Goal: Contribute content

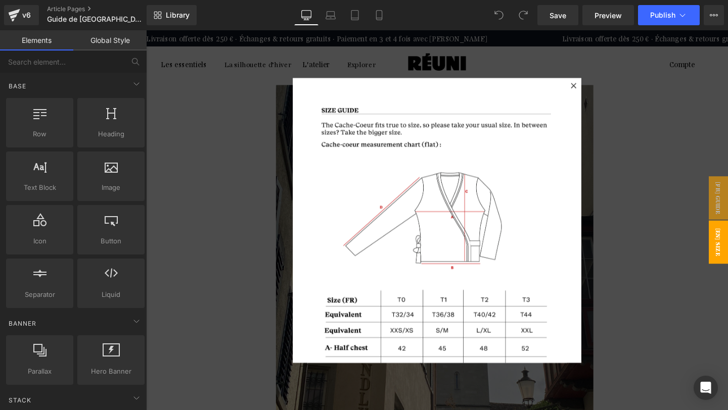
click at [595, 90] on icon at bounding box center [595, 88] width 6 height 6
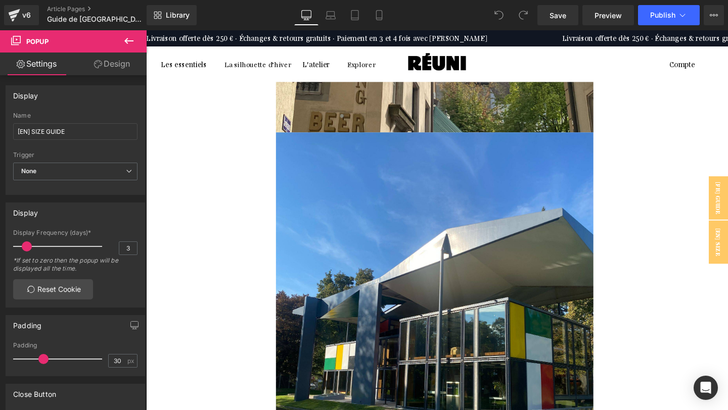
scroll to position [371, 0]
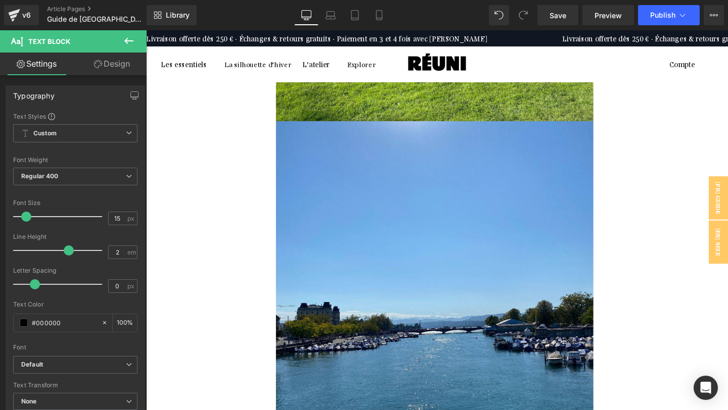
scroll to position [802, 0]
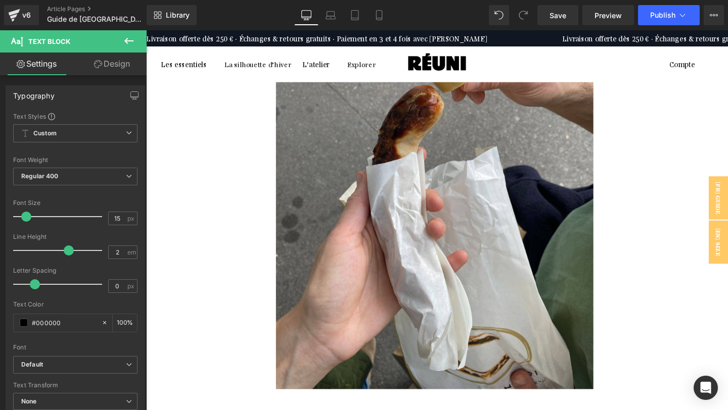
scroll to position [1372, 0]
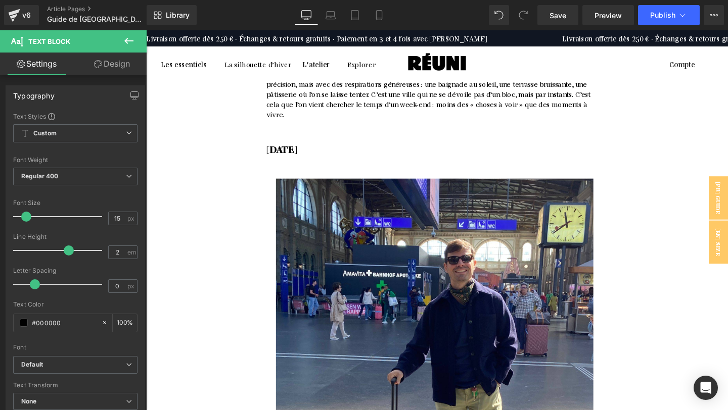
scroll to position [1829, 0]
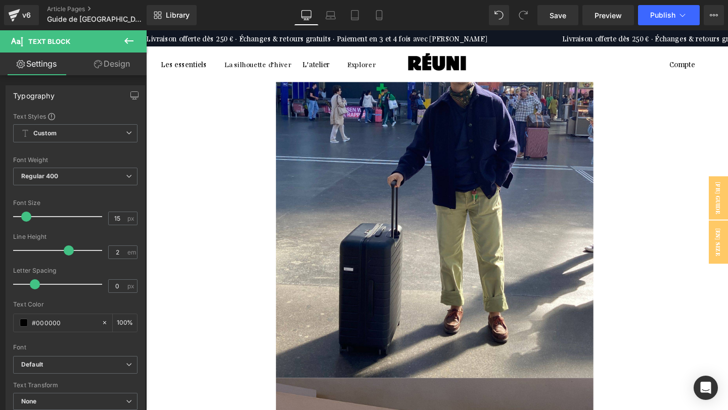
scroll to position [2014, 0]
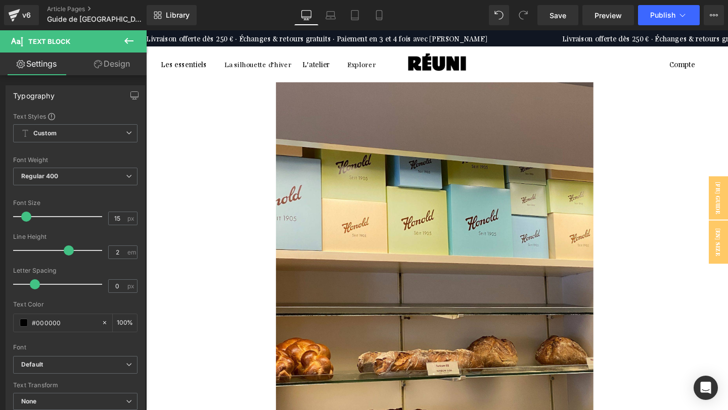
scroll to position [2386, 0]
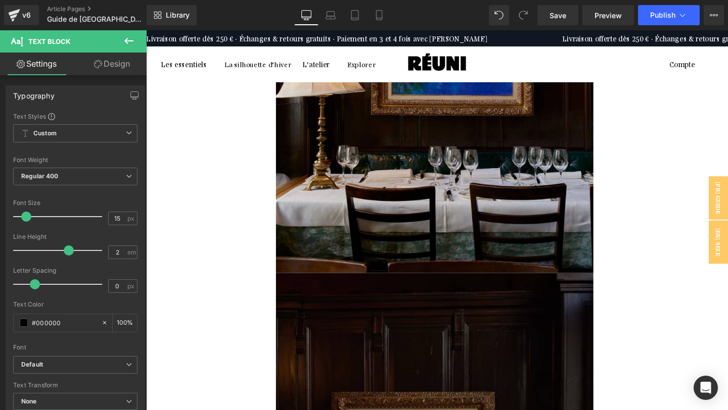
scroll to position [3395, 0]
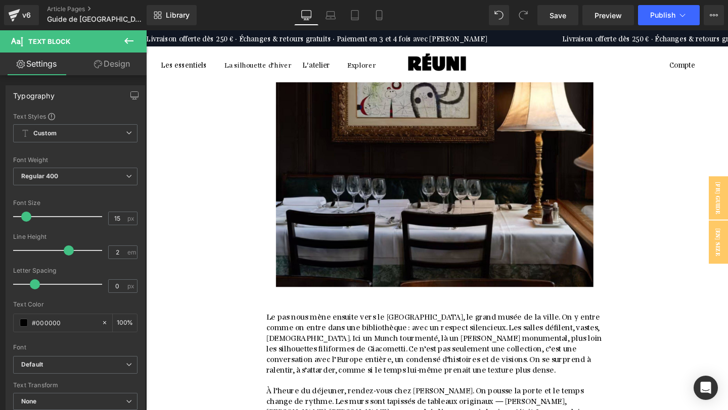
scroll to position [3794, 0]
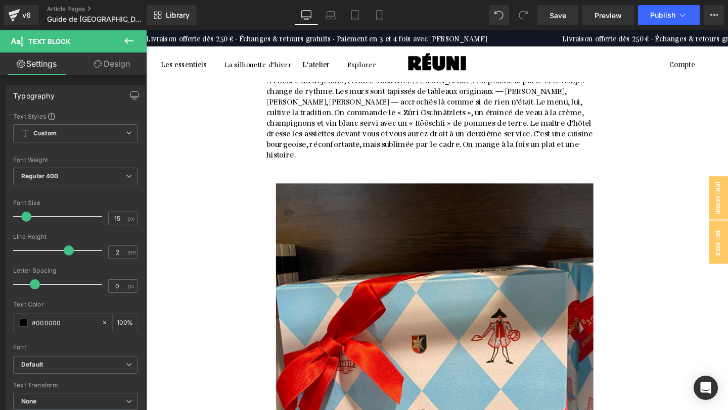
scroll to position [4151, 0]
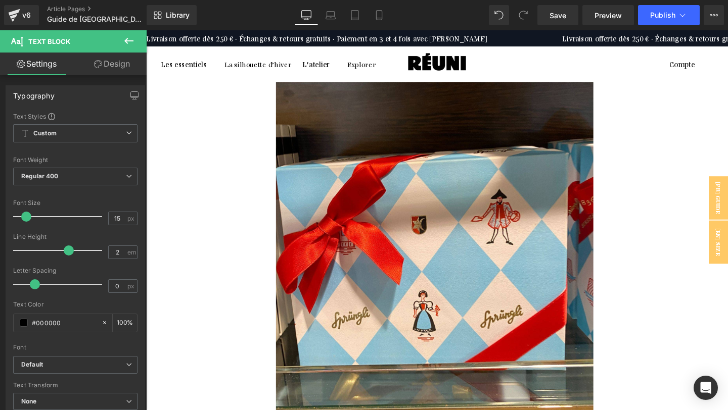
scroll to position [4276, 0]
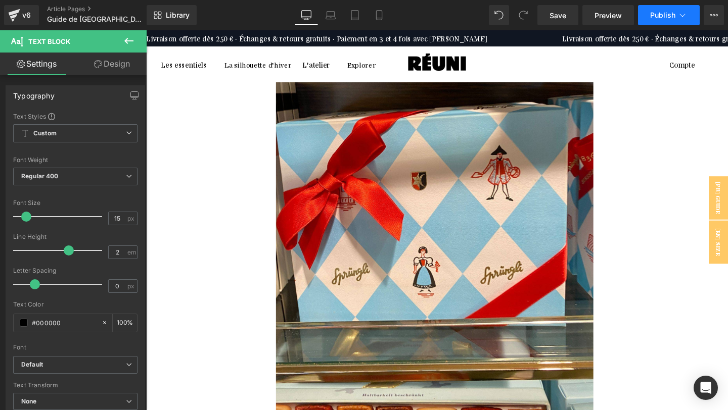
click at [652, 16] on span "Publish" at bounding box center [662, 15] width 25 height 8
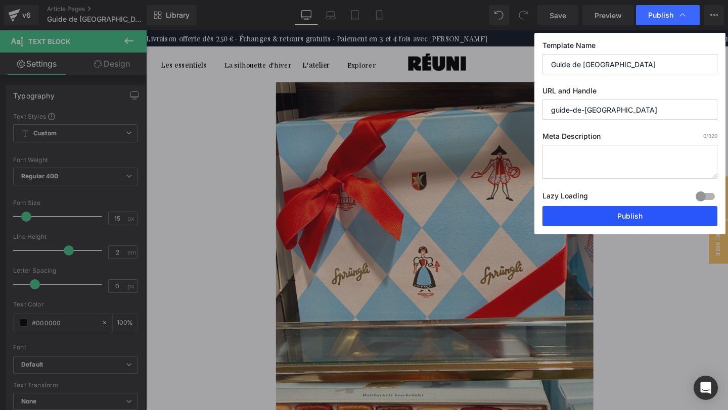
click at [625, 213] on button "Publish" at bounding box center [629, 216] width 175 height 20
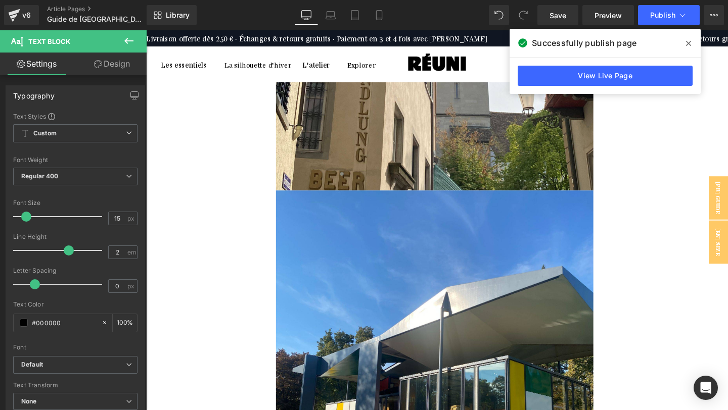
scroll to position [107, 0]
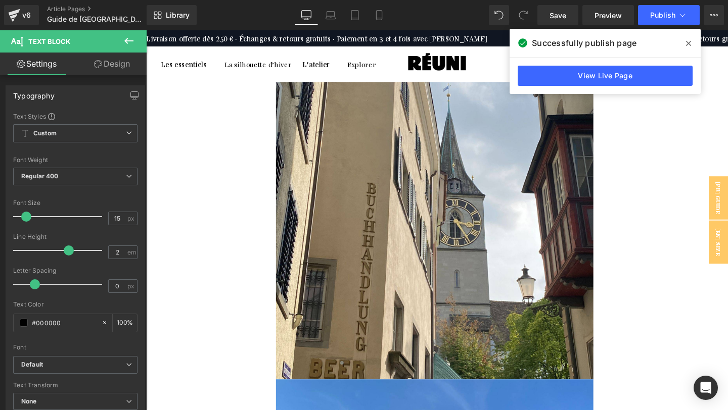
click at [690, 42] on icon at bounding box center [688, 43] width 5 height 8
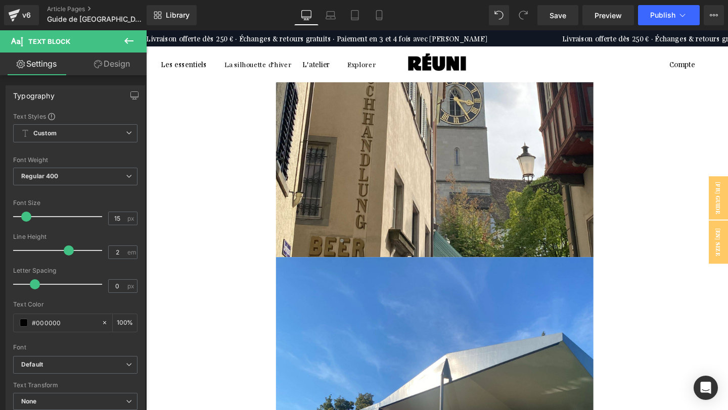
scroll to position [326, 0]
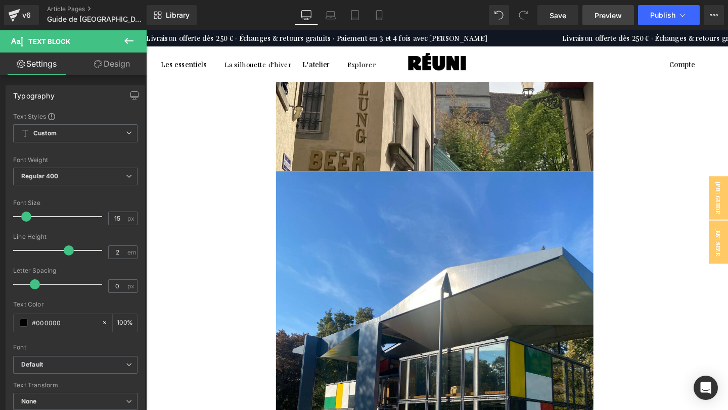
click at [607, 20] on link "Preview" at bounding box center [608, 15] width 52 height 20
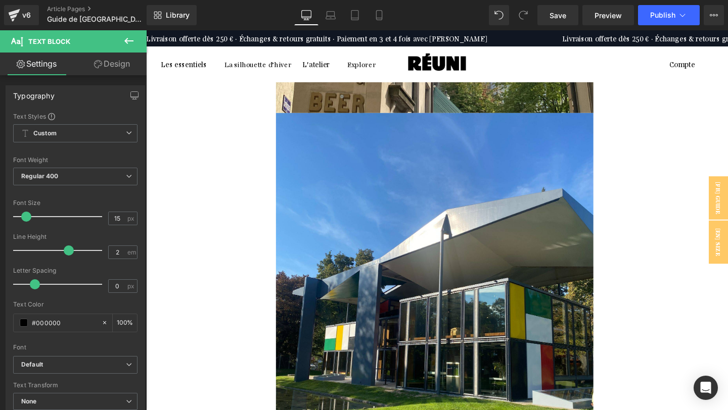
scroll to position [414, 0]
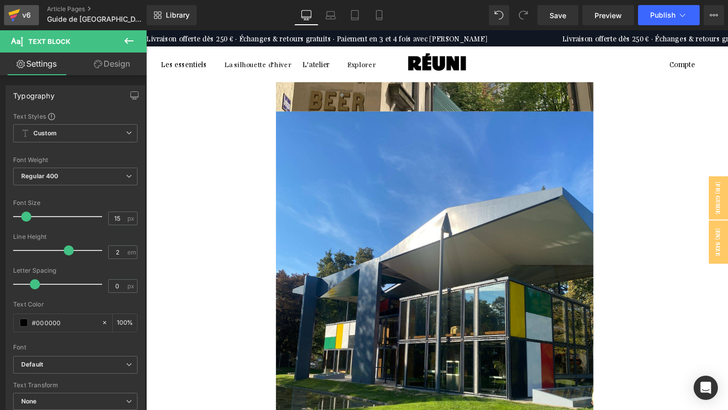
click at [15, 15] on icon at bounding box center [13, 16] width 7 height 5
